Goal: Information Seeking & Learning: Learn about a topic

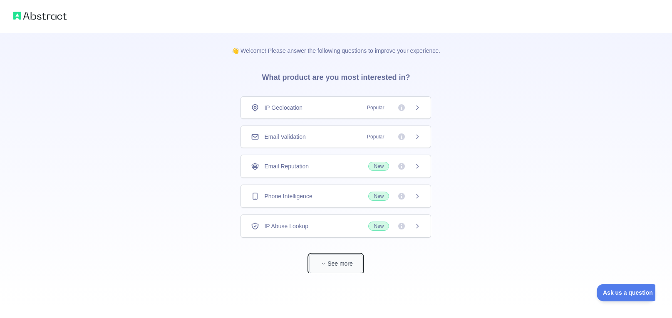
click at [344, 262] on button "See more" at bounding box center [335, 264] width 53 height 19
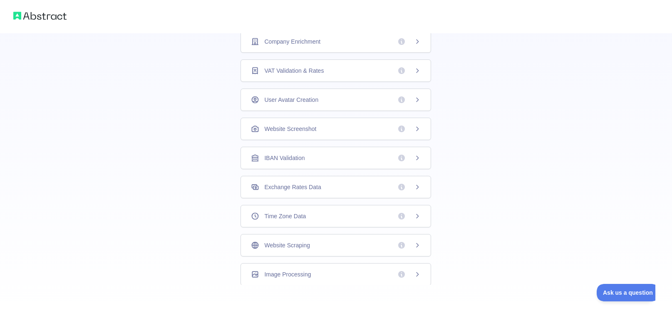
scroll to position [33, 0]
click at [344, 245] on div "Website Scraping" at bounding box center [336, 244] width 170 height 8
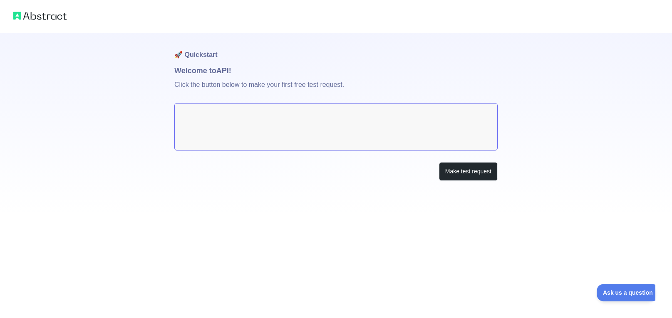
click at [378, 125] on textarea at bounding box center [335, 126] width 323 height 47
click at [473, 178] on button "Make test request" at bounding box center [468, 171] width 59 height 19
click at [471, 181] on div "🚀 Quickstart Welcome to API! Click the button below to make your first free tes…" at bounding box center [335, 123] width 323 height 181
click at [460, 169] on button "Make test request" at bounding box center [468, 171] width 59 height 19
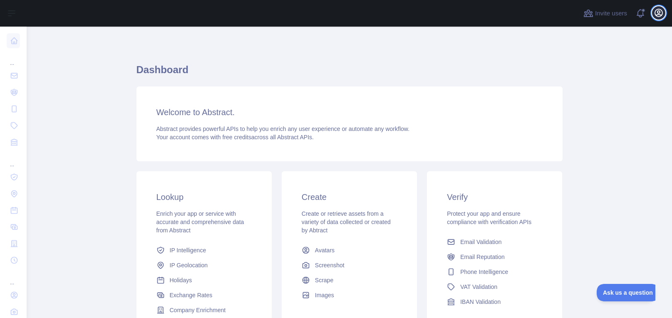
click at [659, 15] on icon "button" at bounding box center [658, 13] width 10 height 10
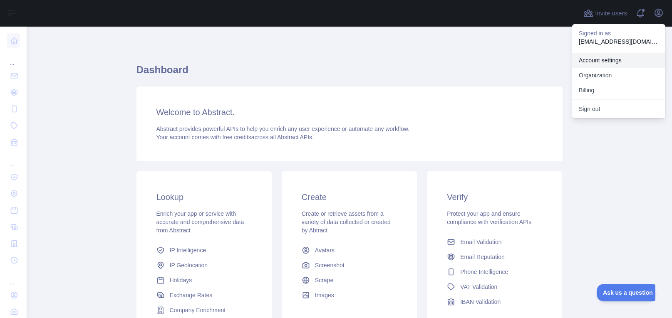
click at [613, 60] on link "Account settings" at bounding box center [618, 60] width 93 height 15
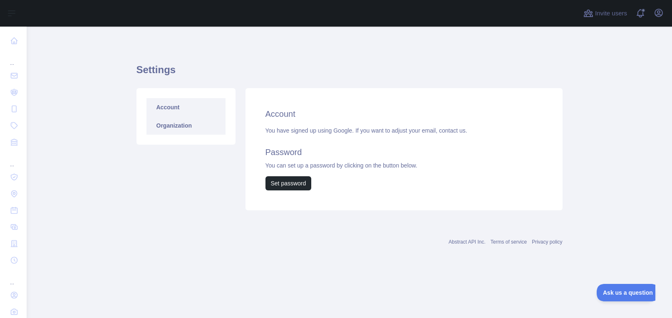
click at [182, 128] on link "Organization" at bounding box center [185, 125] width 79 height 18
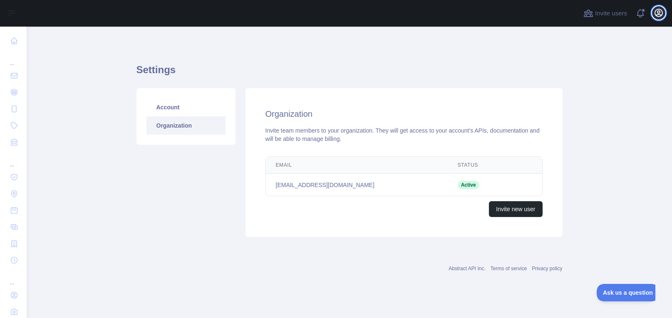
click at [655, 15] on icon "button" at bounding box center [658, 12] width 7 height 7
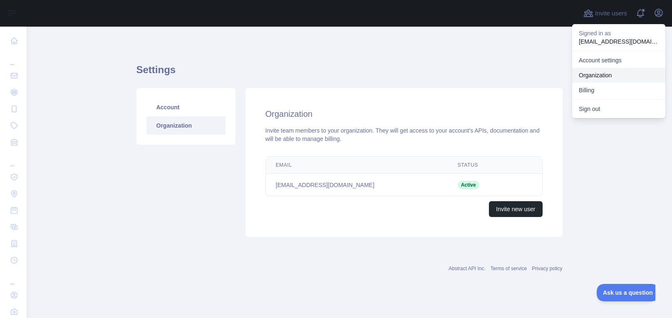
click at [601, 75] on link "Organization" at bounding box center [618, 75] width 93 height 15
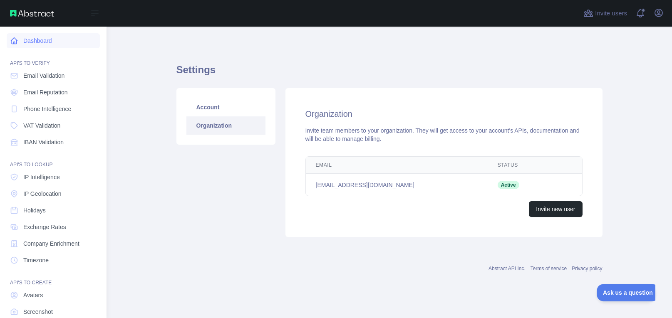
click at [32, 41] on link "Dashboard" at bounding box center [53, 40] width 93 height 15
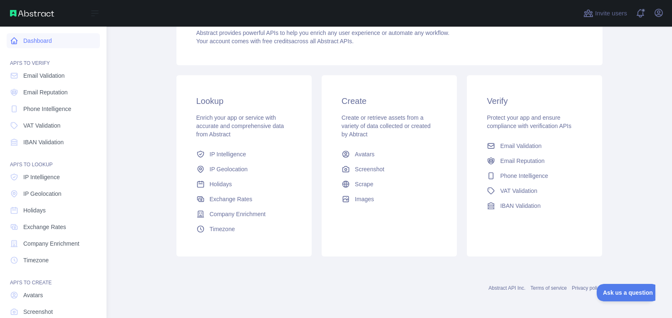
click at [43, 42] on link "Dashboard" at bounding box center [53, 40] width 93 height 15
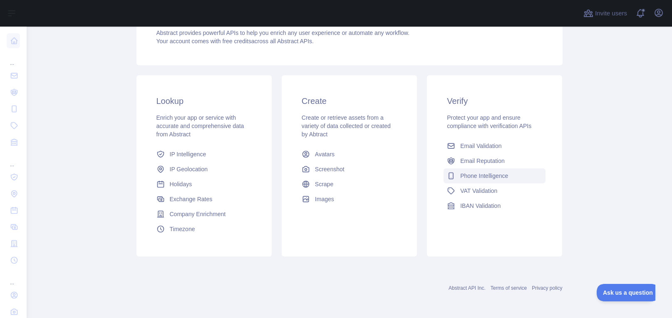
click at [490, 177] on span "Phone Intelligence" at bounding box center [484, 176] width 48 height 8
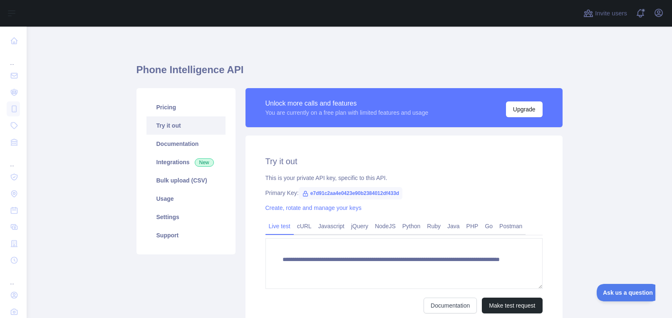
click at [334, 191] on span "e7d91c2aa4e0423e90b2384012df433d" at bounding box center [351, 193] width 104 height 12
drag, startPoint x: 309, startPoint y: 193, endPoint x: 400, endPoint y: 193, distance: 90.2
click at [400, 193] on span "e7d91c2aa4e0423e90b2384012df433d" at bounding box center [351, 193] width 104 height 12
copy span "e7d91c2aa4e0423e90b2384012df433d"
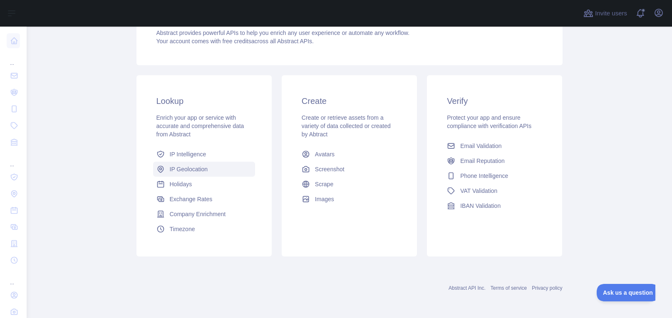
click at [194, 171] on span "IP Geolocation" at bounding box center [189, 169] width 38 height 8
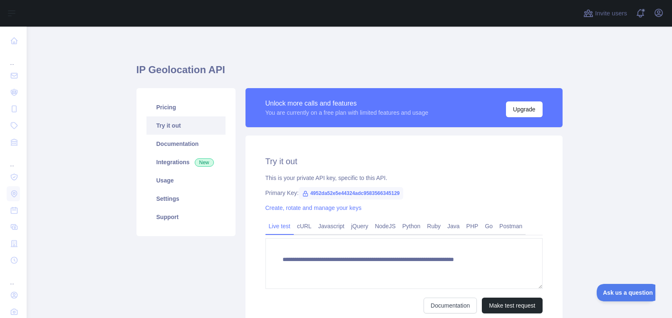
type textarea "**********"
click at [327, 194] on span "4952da52e5e44324adc9583566345129" at bounding box center [351, 193] width 104 height 12
copy span "4952da52e5e44324adc9583566345129"
click at [167, 163] on link "Integrations New" at bounding box center [185, 162] width 79 height 18
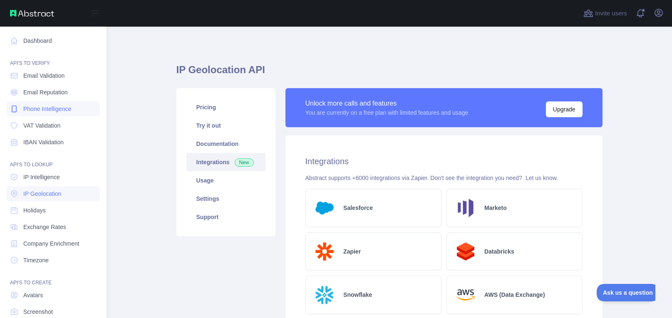
click at [57, 112] on span "Phone Intelligence" at bounding box center [47, 109] width 48 height 8
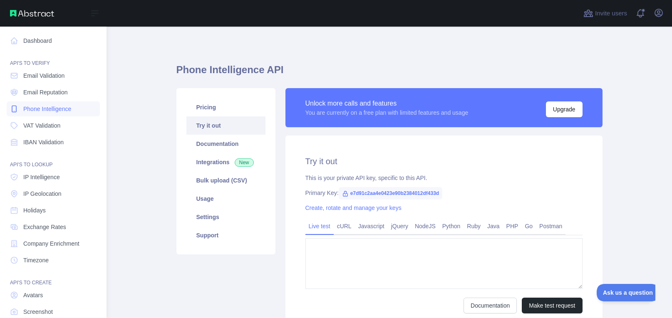
type textarea "**********"
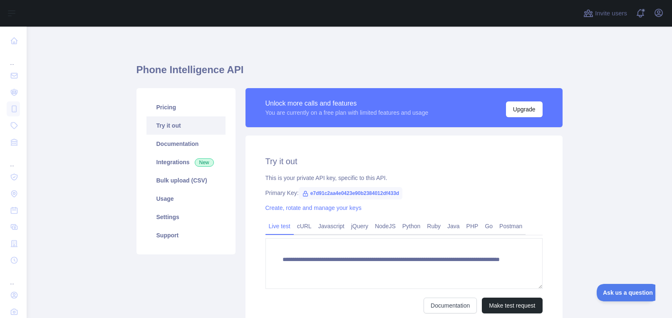
click at [350, 195] on span "e7d91c2aa4e0423e90b2384012df433d" at bounding box center [351, 193] width 104 height 12
copy span "e7d91c2aa4e0423e90b2384012df433d"
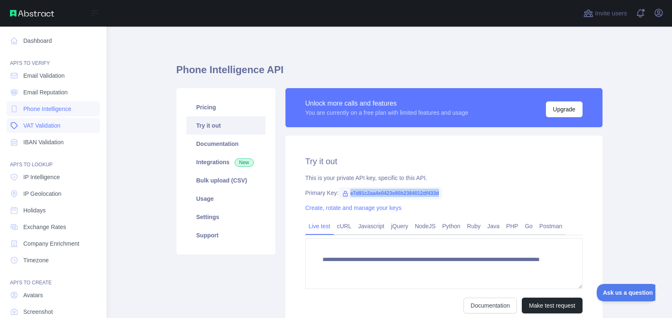
scroll to position [48, 0]
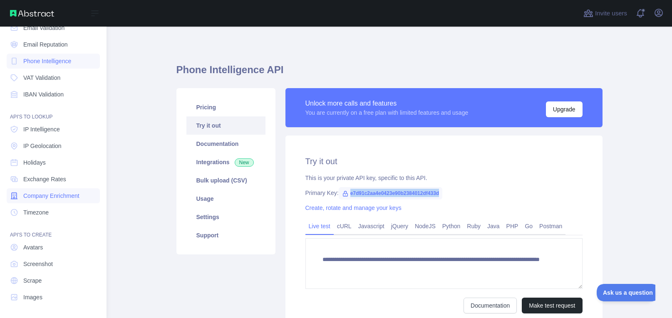
click at [54, 199] on span "Company Enrichment" at bounding box center [51, 196] width 56 height 8
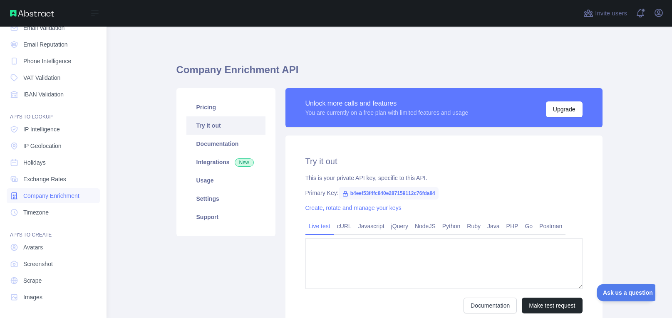
type textarea "**********"
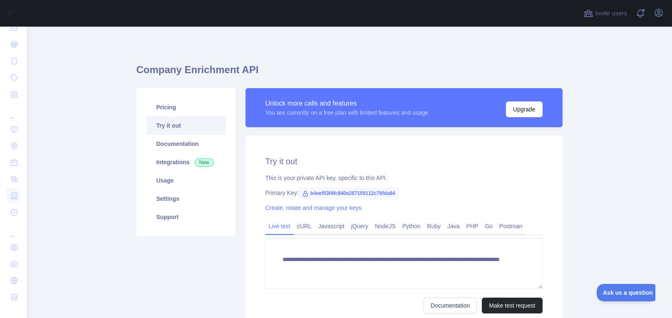
click at [344, 194] on span "b4eef53f4fc840e287159112c76fda84" at bounding box center [349, 193] width 100 height 12
copy span "b4eef53f4fc840e287159112c76fda84"
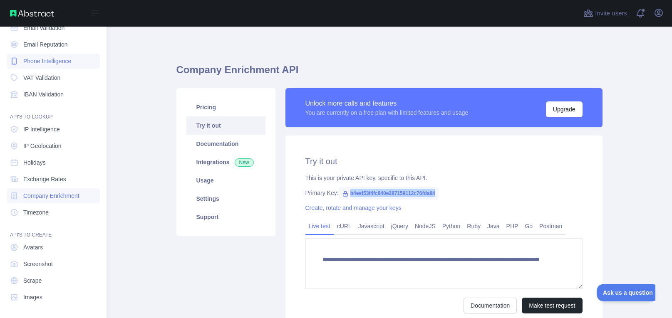
click at [35, 58] on span "Phone Intelligence" at bounding box center [47, 61] width 48 height 8
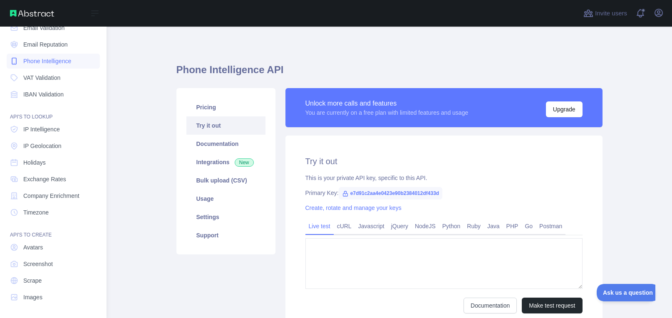
type textarea "**********"
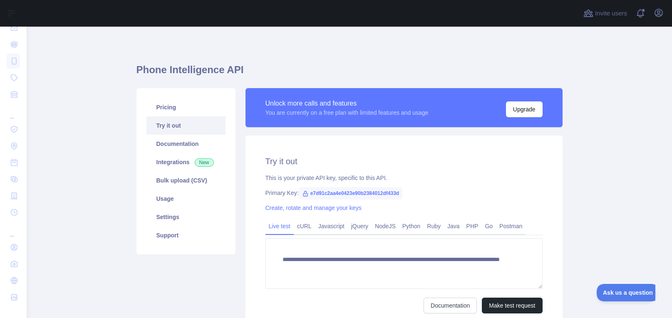
click at [363, 189] on span "e7d91c2aa4e0423e90b2384012df433d" at bounding box center [351, 193] width 104 height 12
copy span "e7d91c2aa4e0423e90b2384012df433d"
